Goal: Information Seeking & Learning: Learn about a topic

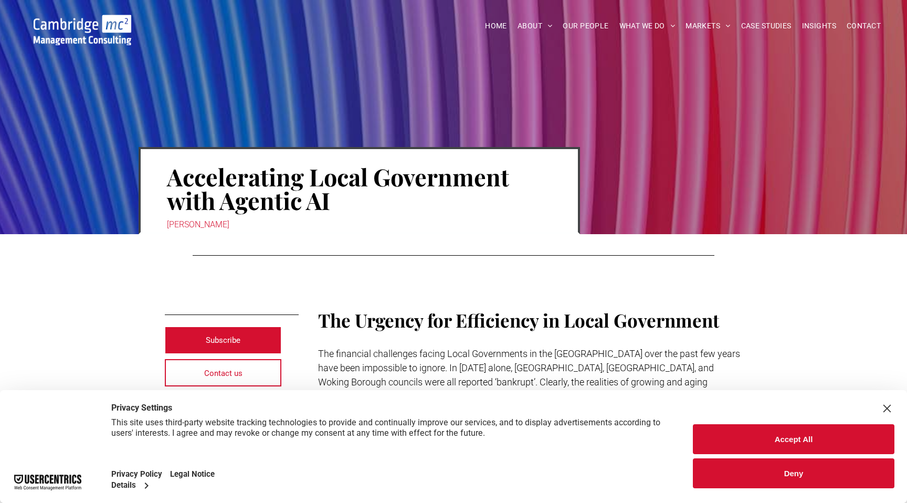
click at [796, 477] on button "Deny" at bounding box center [792, 473] width 201 height 30
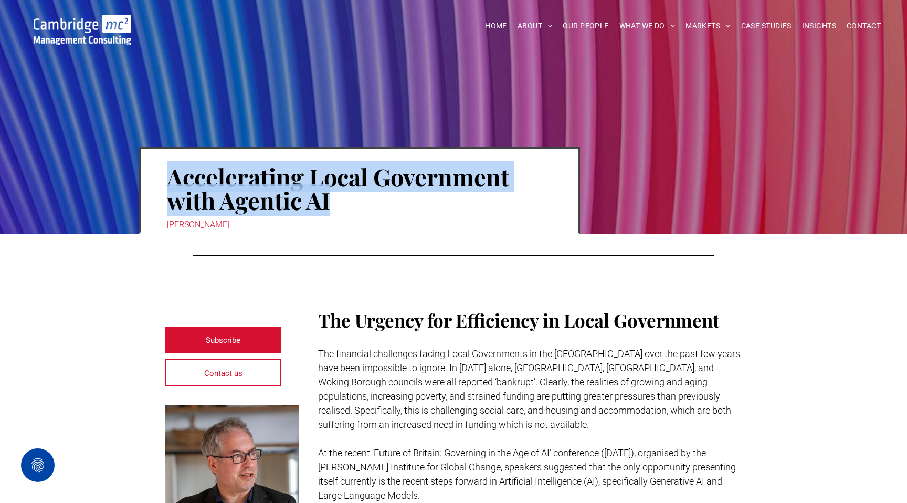
drag, startPoint x: 327, startPoint y: 199, endPoint x: 169, endPoint y: 178, distance: 159.9
click at [169, 178] on h1 "Accelerating Local Government with Agentic AI" at bounding box center [359, 188] width 385 height 49
copy h1 "Accelerating Local Government with Agentic AI"
